Goal: Answer question/provide support

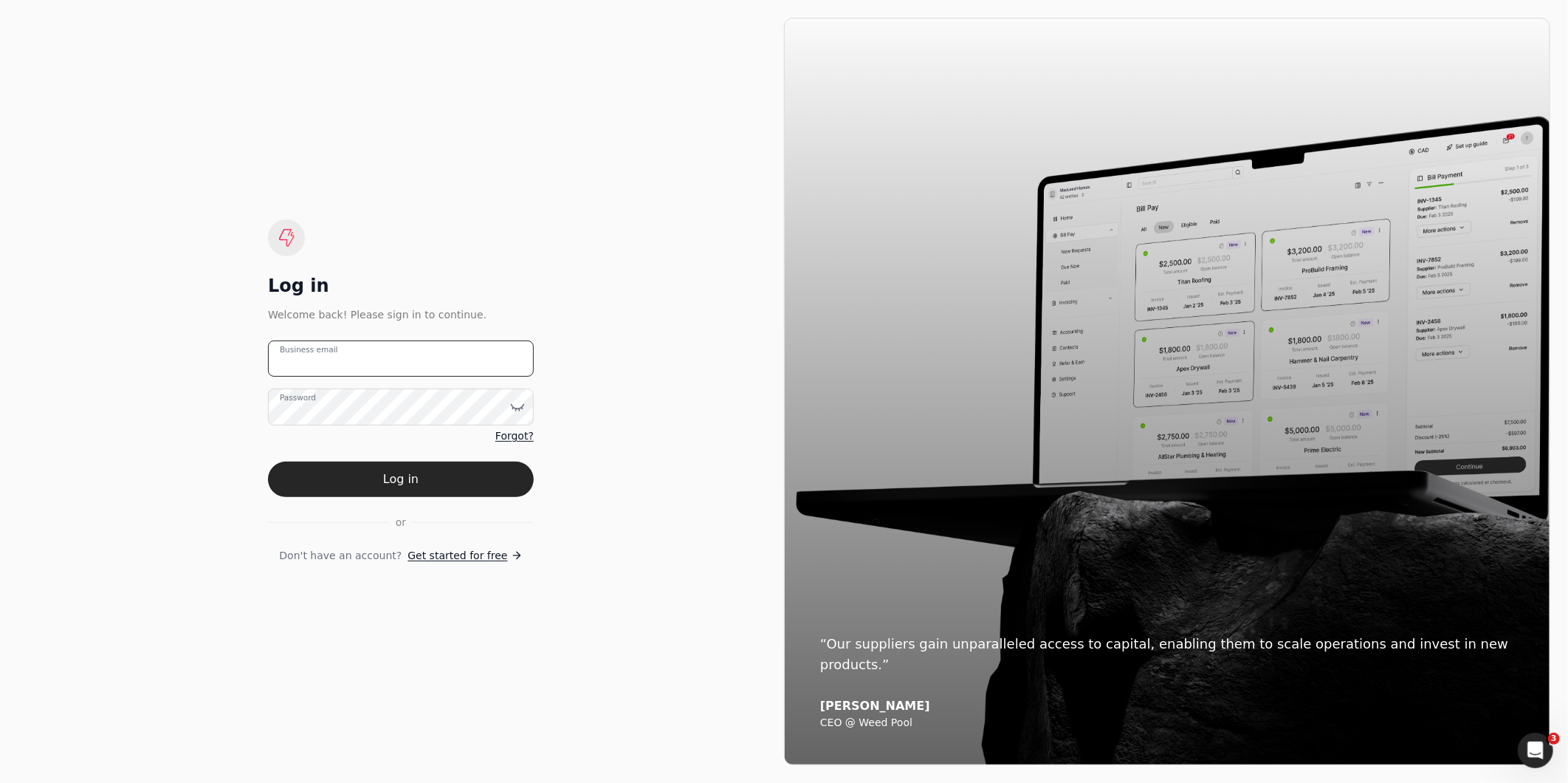
click at [347, 359] on email "Business email" at bounding box center [401, 358] width 266 height 36
type email "[EMAIL_ADDRESS][DOMAIN_NAME]"
click at [268, 461] on button "Log in" at bounding box center [401, 479] width 266 height 35
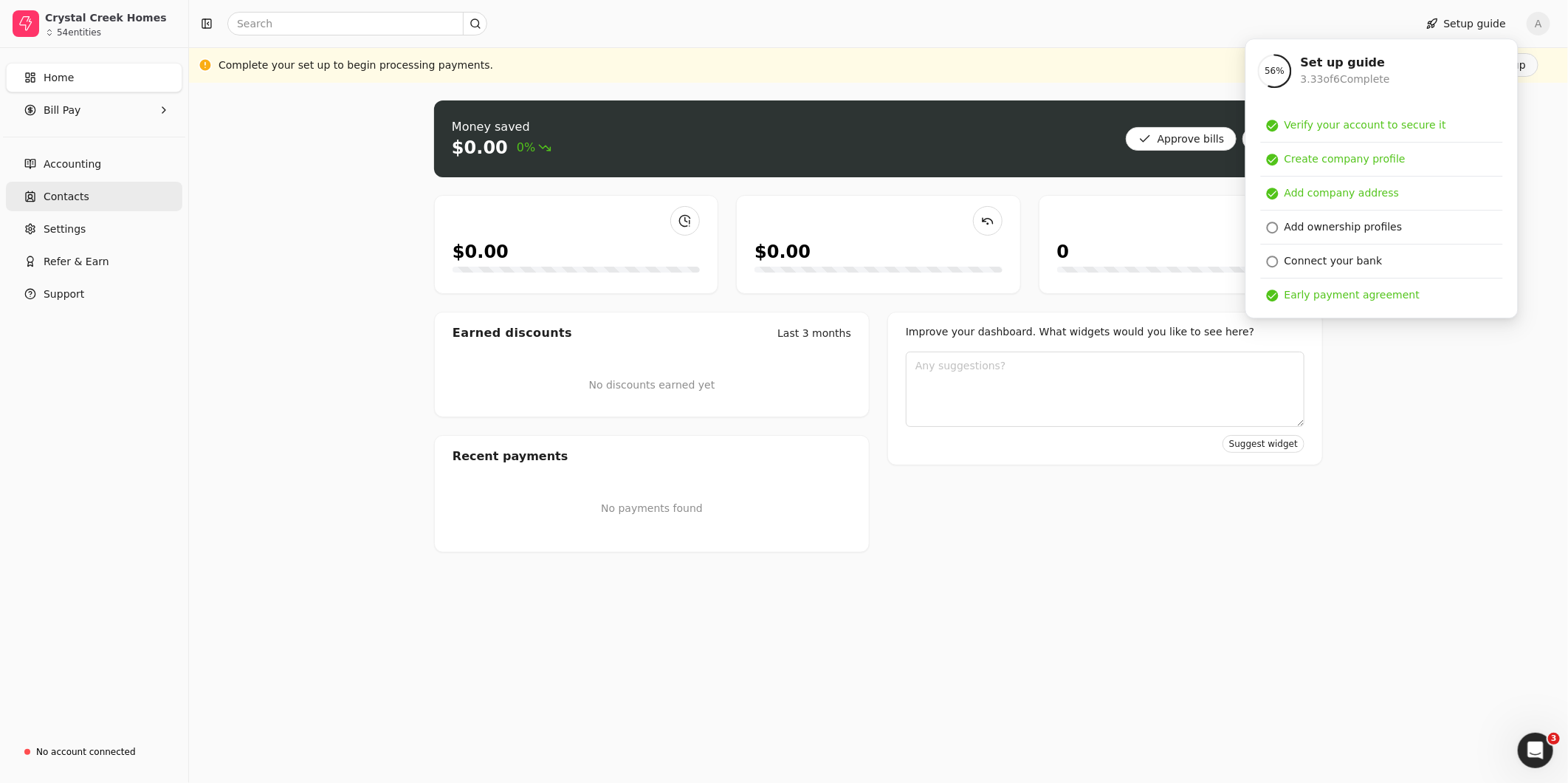
click at [75, 189] on span "Contacts" at bounding box center [67, 197] width 46 height 15
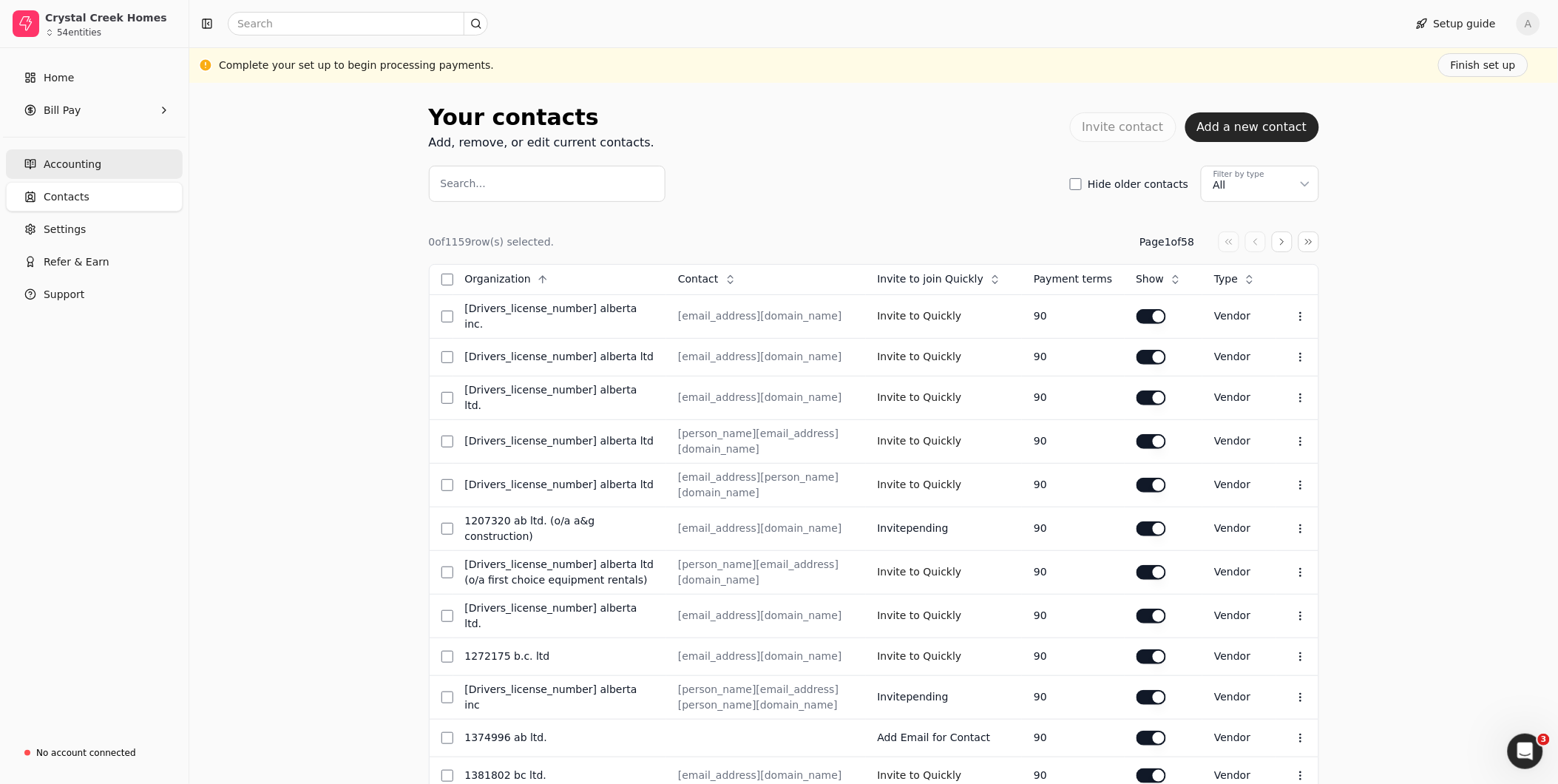
click at [59, 157] on span "Accounting" at bounding box center [72, 165] width 58 height 15
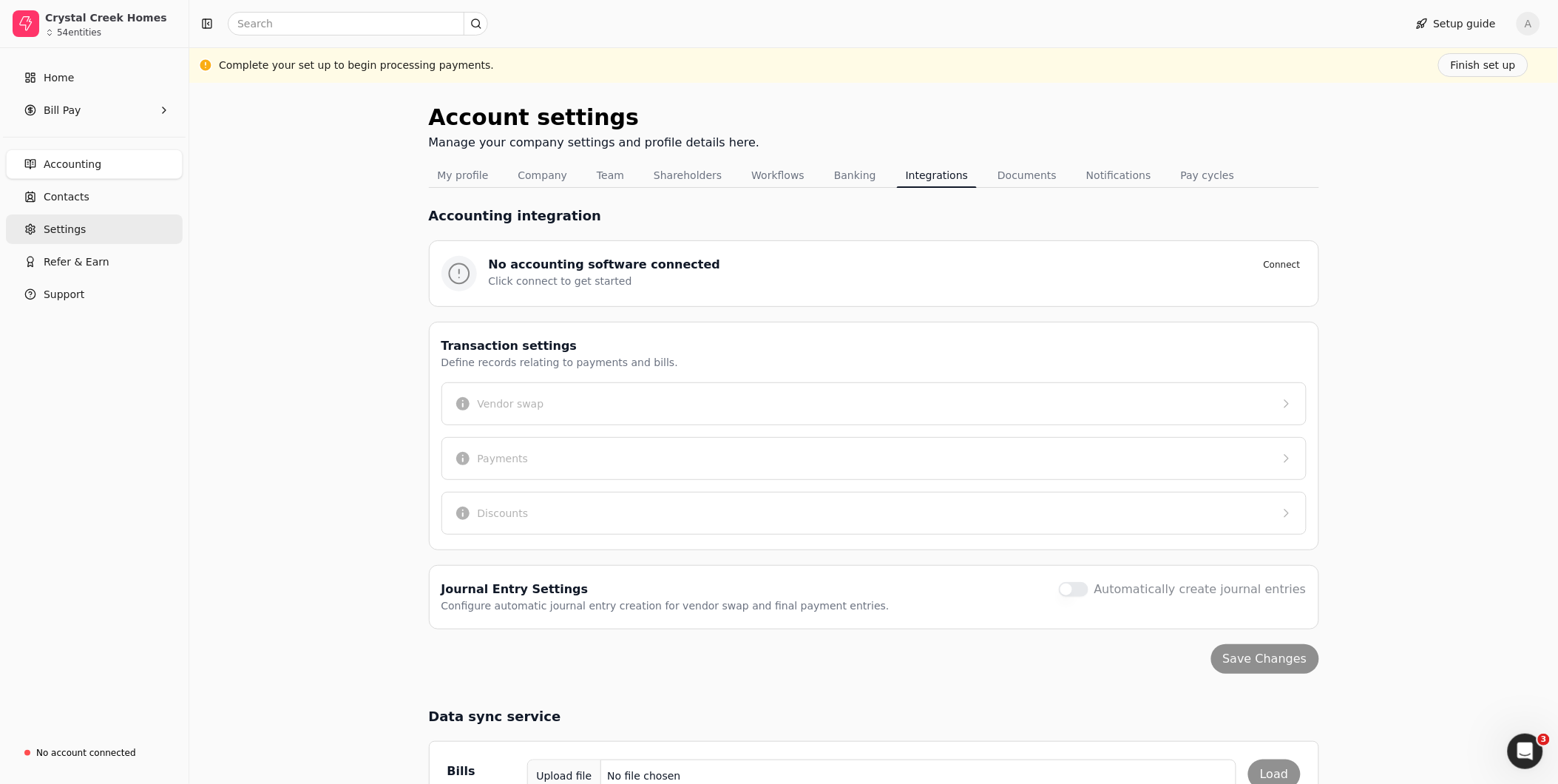
click at [71, 228] on span "Settings" at bounding box center [65, 230] width 42 height 15
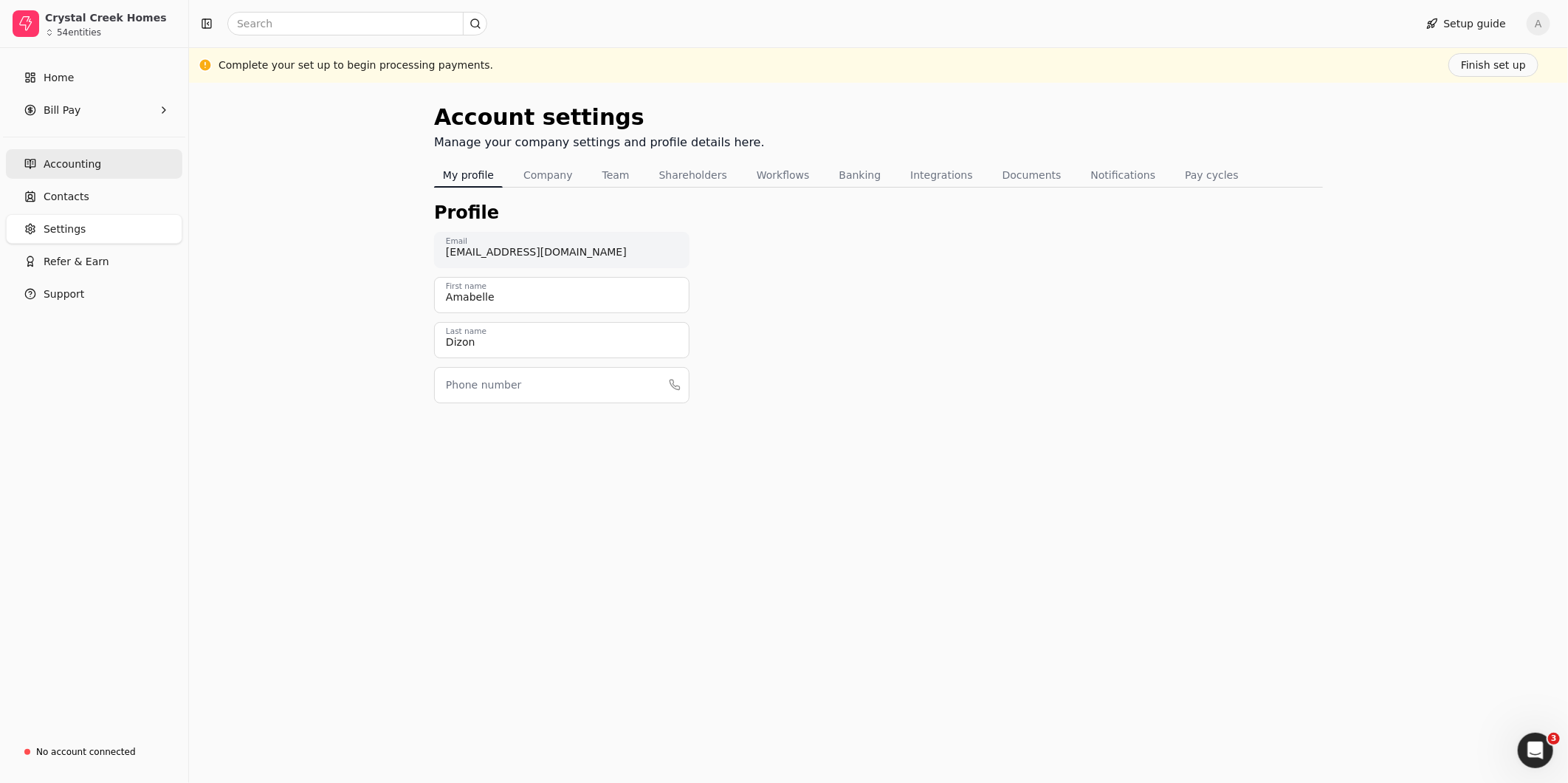
click at [62, 157] on span "Accounting" at bounding box center [72, 165] width 58 height 15
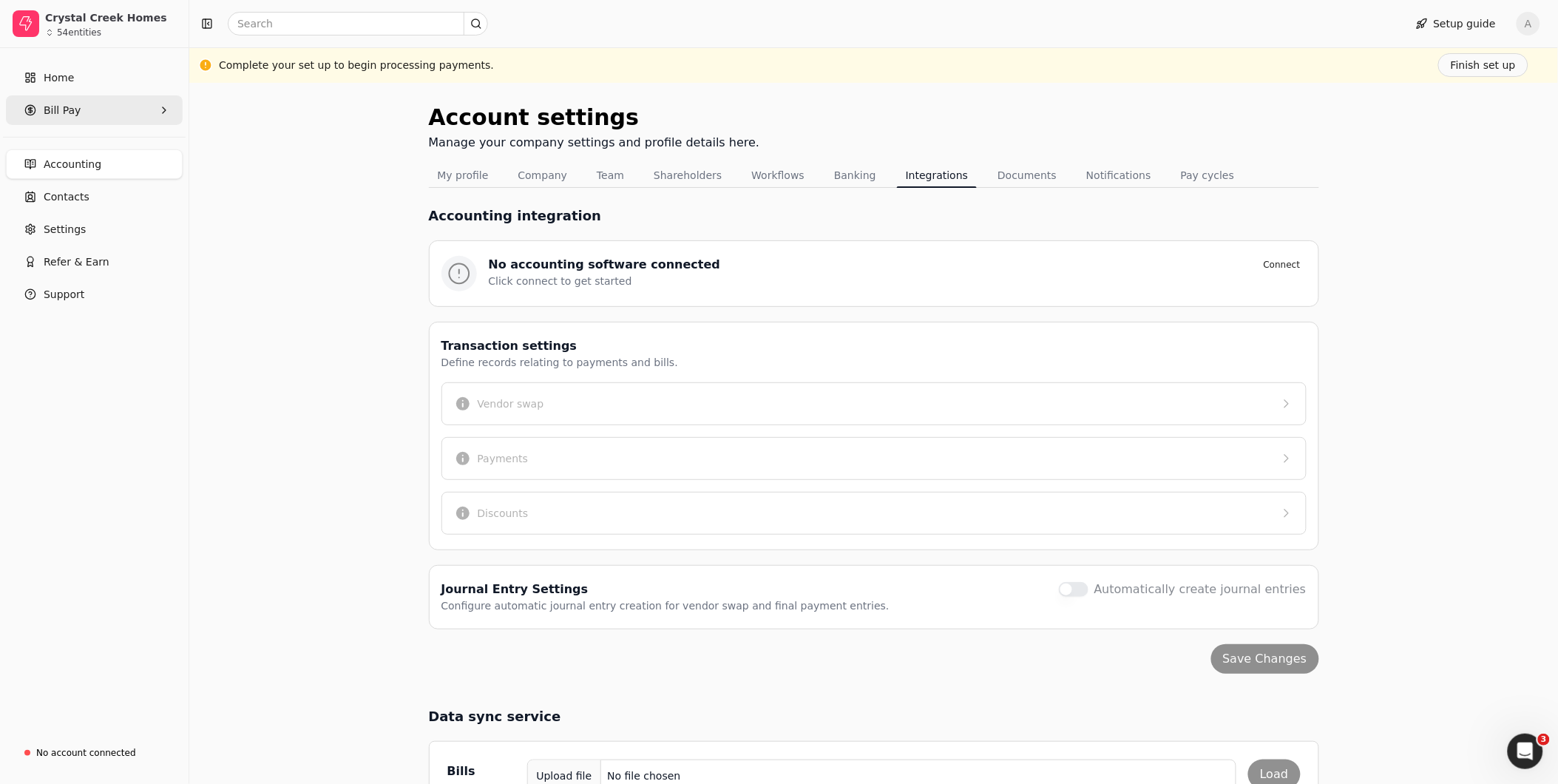
click at [52, 103] on span "Bill Pay" at bounding box center [62, 110] width 37 height 15
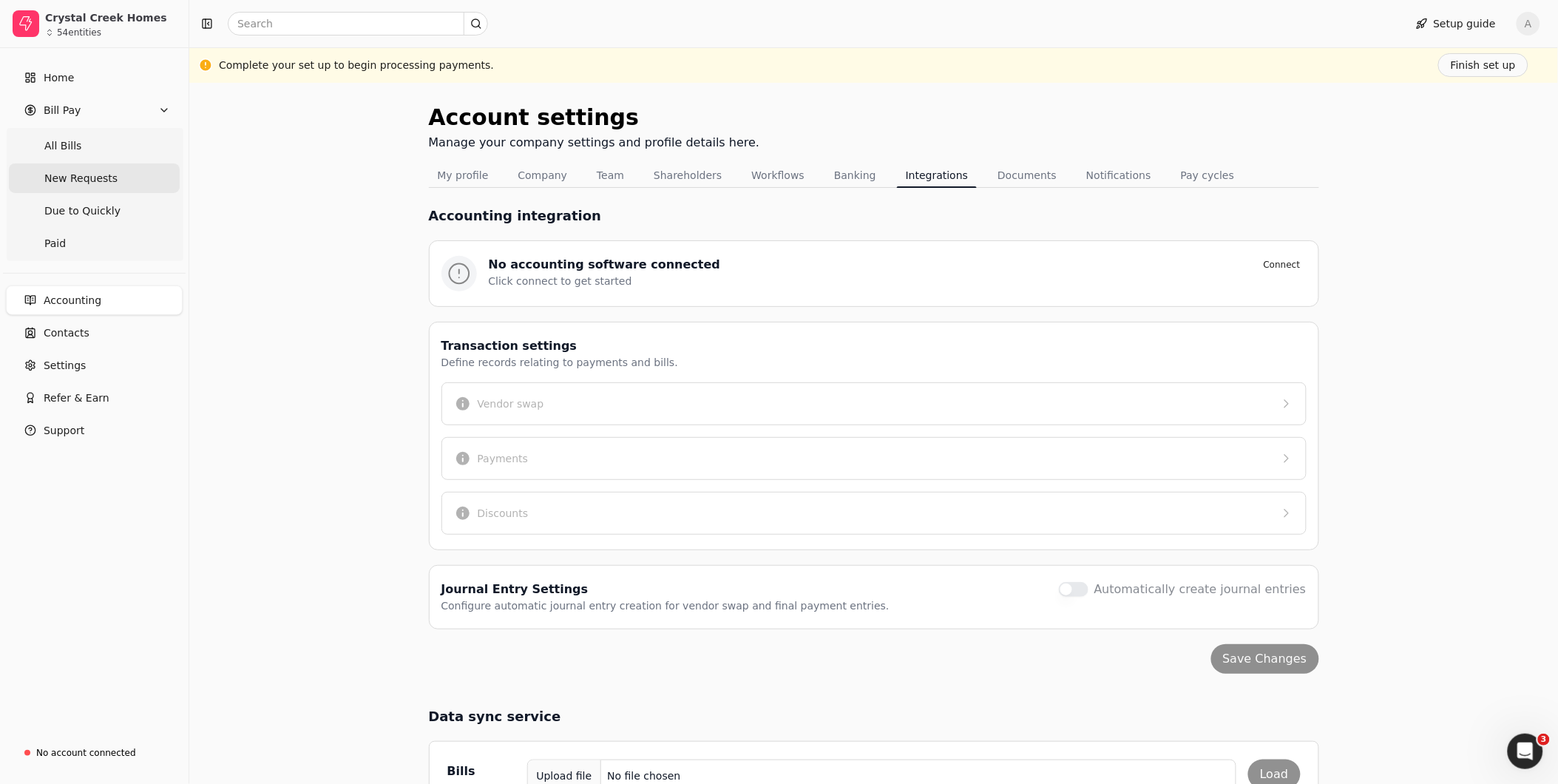
click at [58, 177] on span "New Requests" at bounding box center [81, 179] width 73 height 15
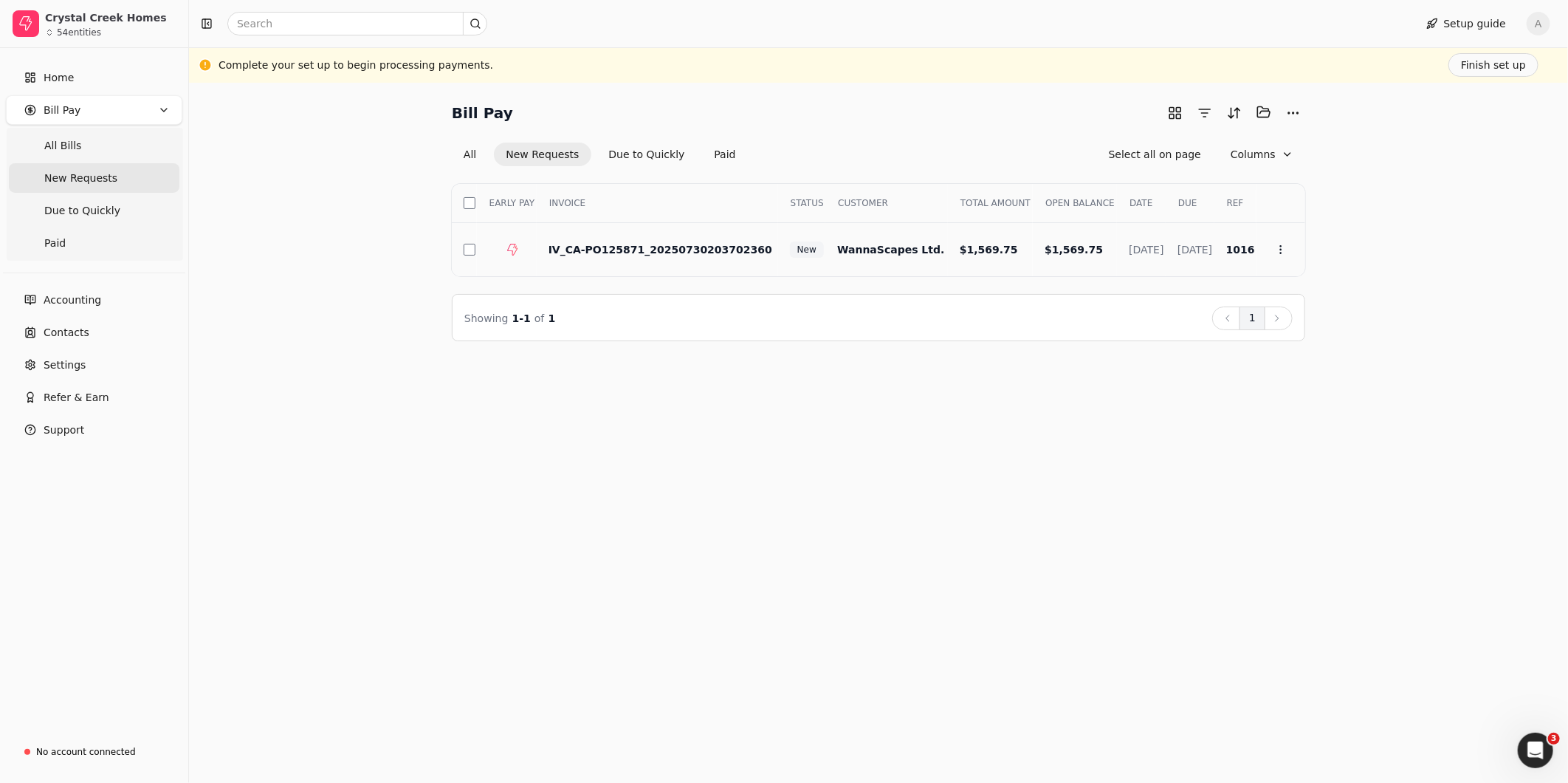
click at [469, 249] on button "button" at bounding box center [469, 249] width 12 height 12
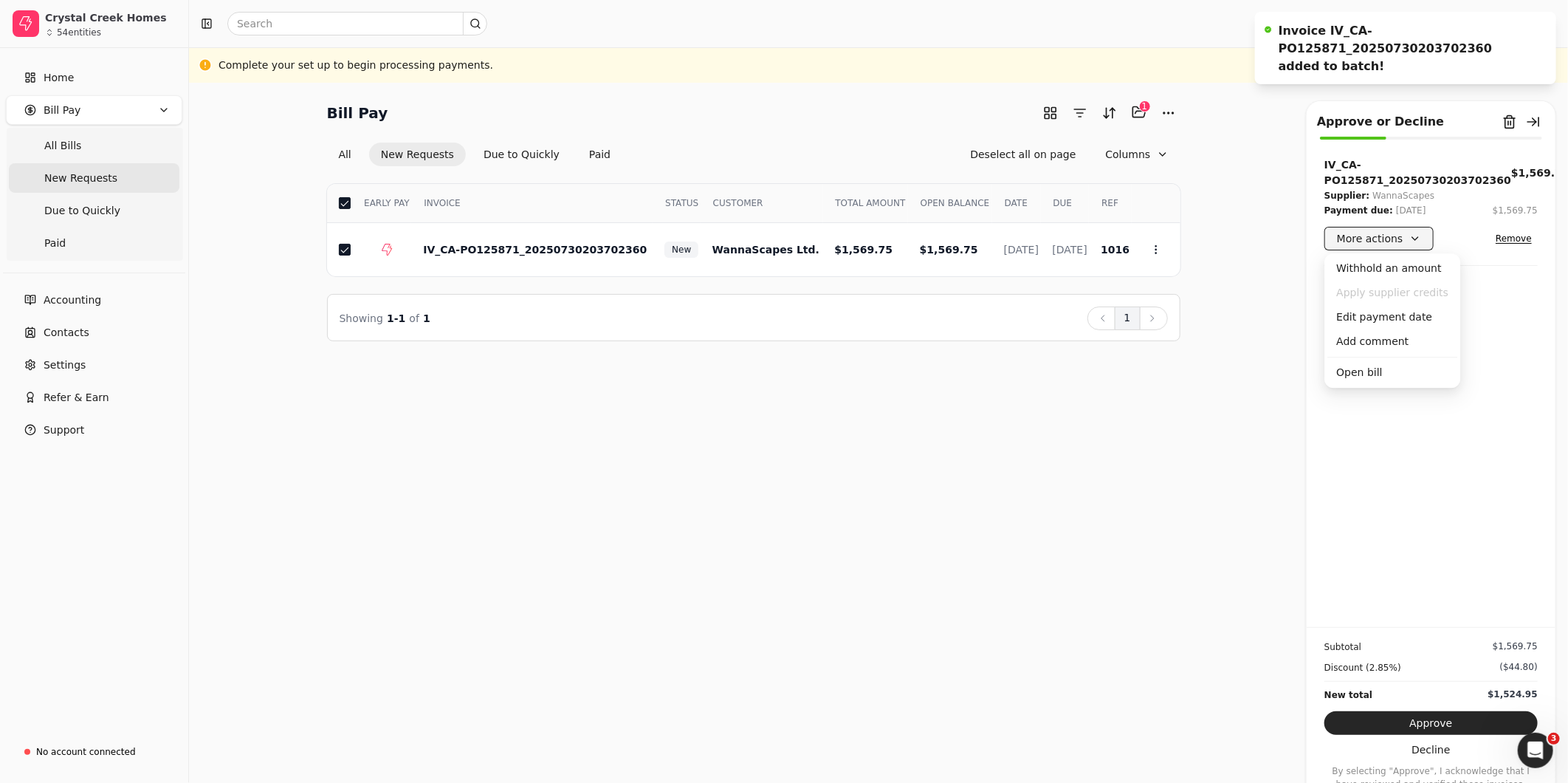
click at [1406, 242] on button "More actions" at bounding box center [1379, 238] width 109 height 24
click at [1536, 436] on div "IV_CA-PO125871_20250730203702360 $1,569.75 Supplier: WannaScapes Payment due: […" at bounding box center [1431, 392] width 249 height 470
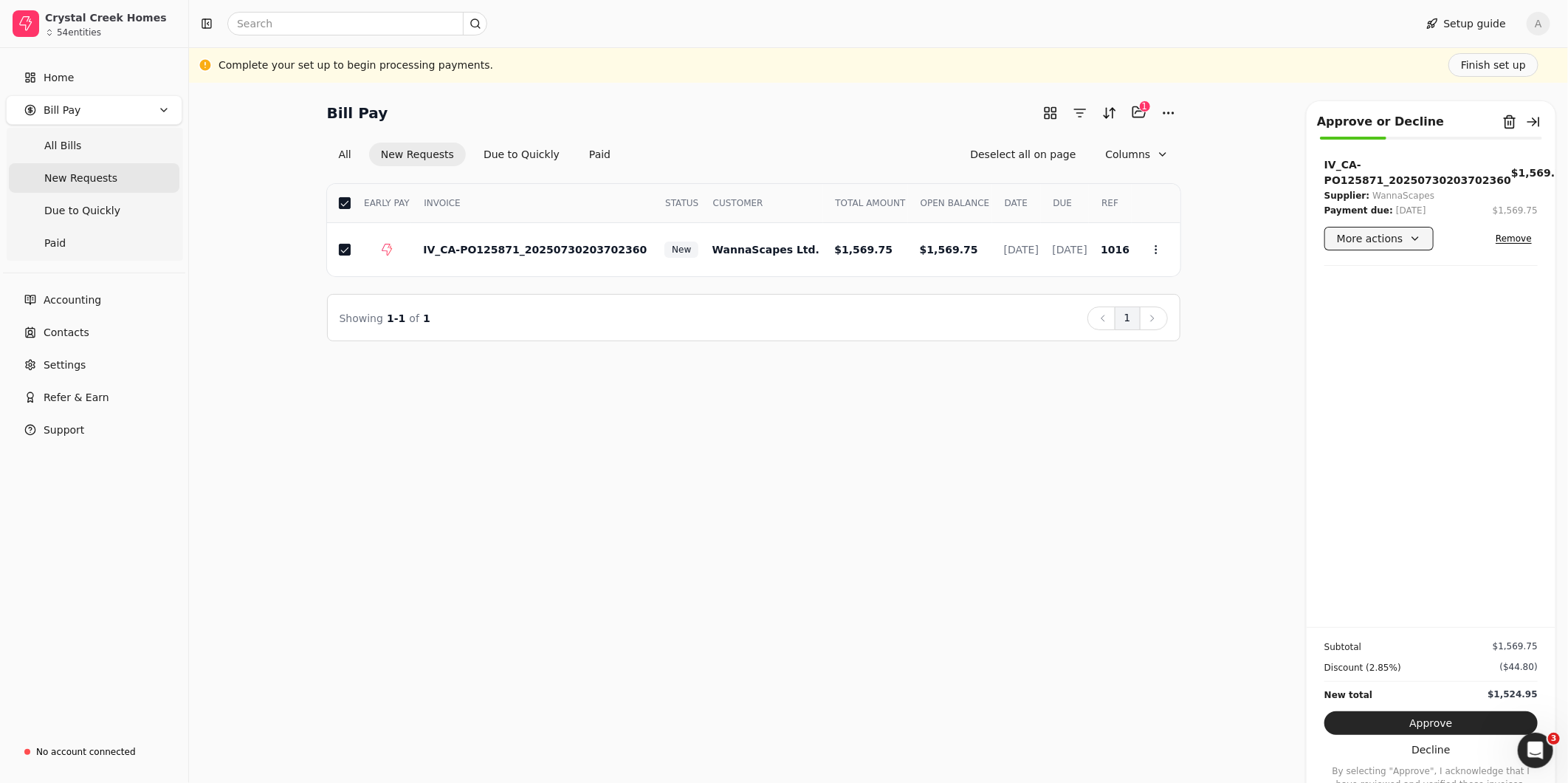
click at [1408, 239] on button "More actions" at bounding box center [1379, 238] width 109 height 24
click at [1393, 345] on div "Add comment" at bounding box center [1392, 342] width 130 height 25
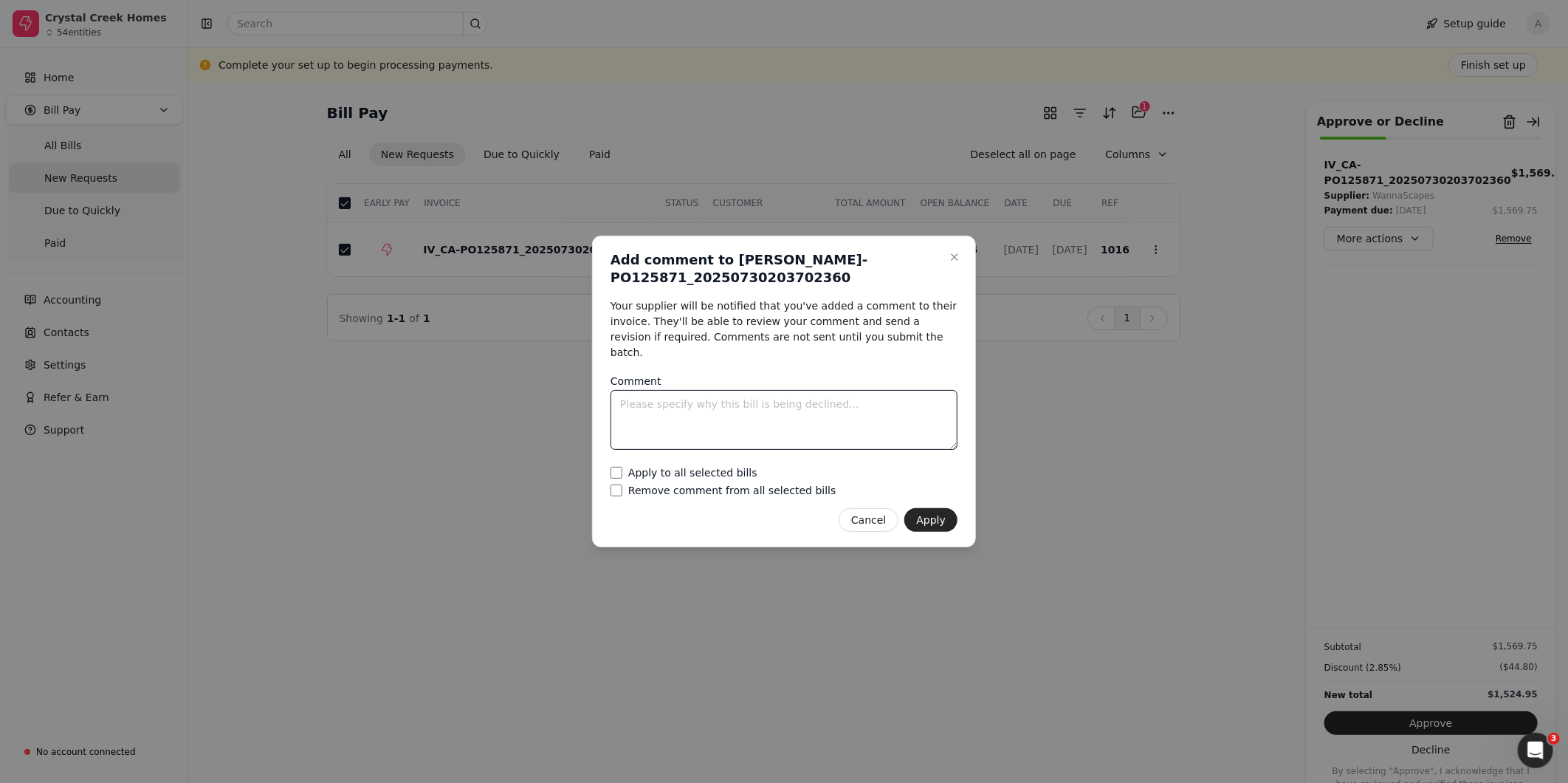
click at [803, 398] on textarea "Comment" at bounding box center [784, 420] width 347 height 60
type textarea "Already paid last [DATE]"
click at [934, 511] on button "Apply" at bounding box center [930, 519] width 53 height 24
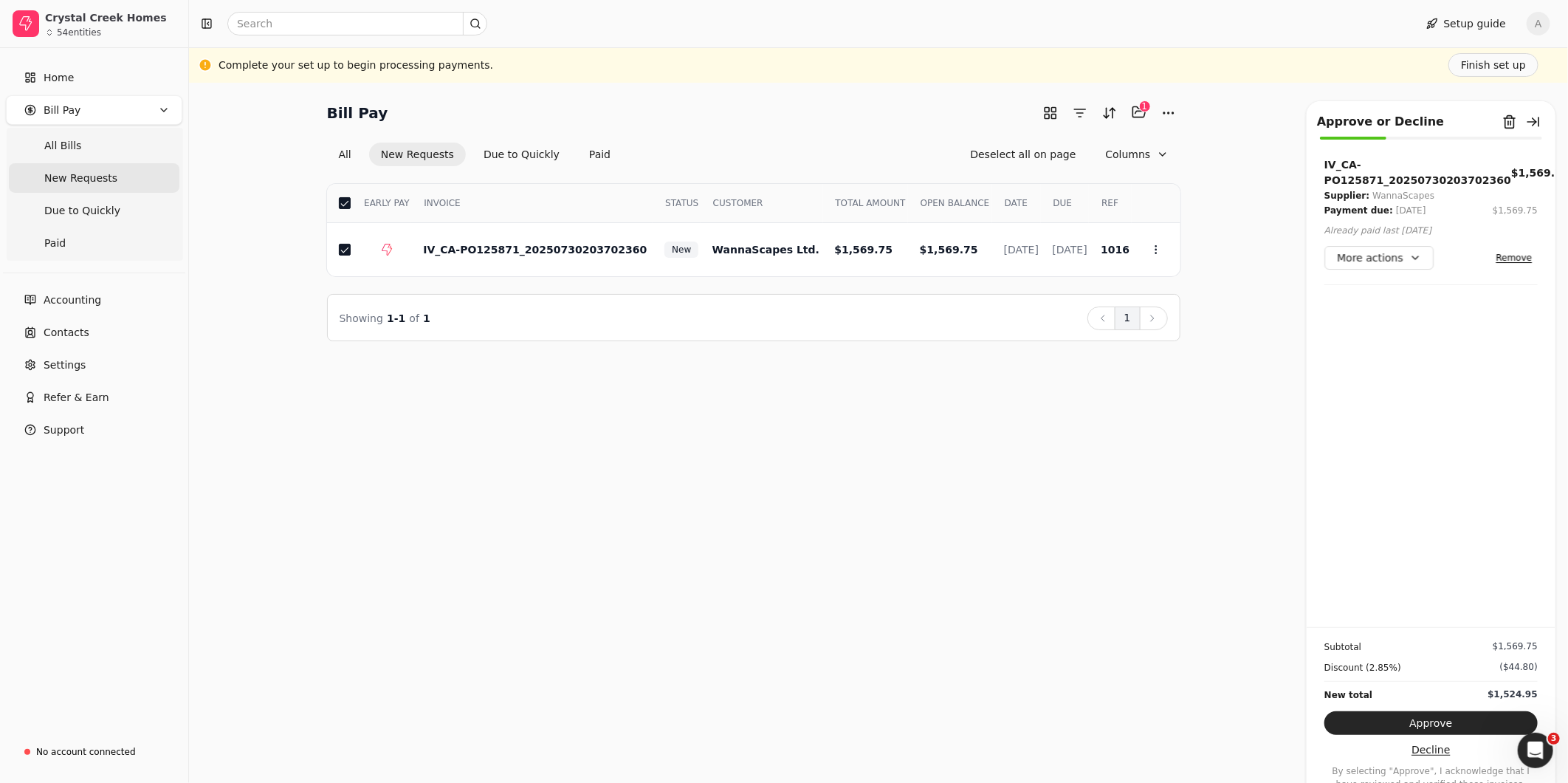
click at [1460, 753] on button "Decline" at bounding box center [1430, 749] width 213 height 24
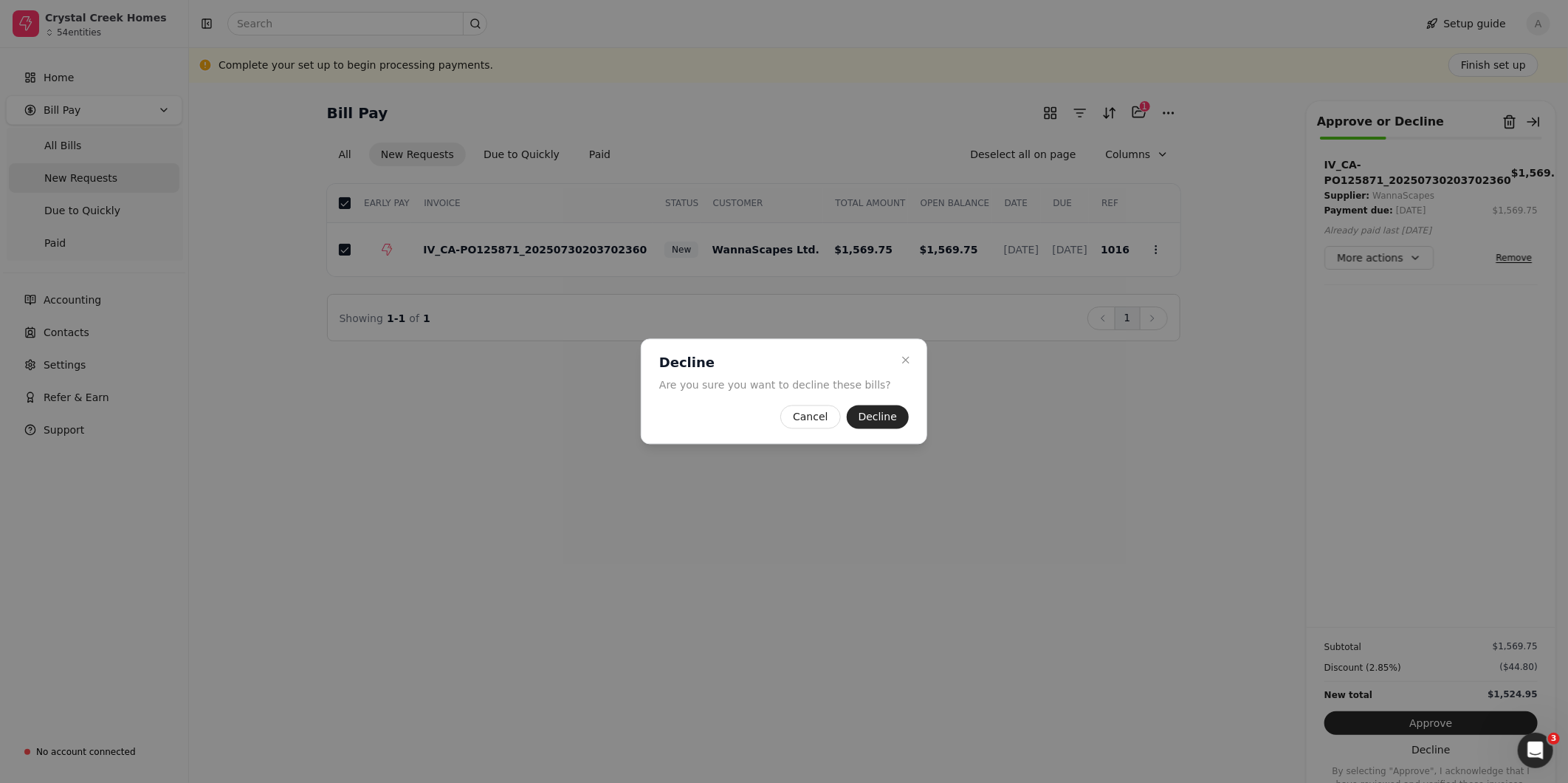
click at [851, 414] on button "Decline" at bounding box center [877, 417] width 62 height 24
